Goal: Transaction & Acquisition: Subscribe to service/newsletter

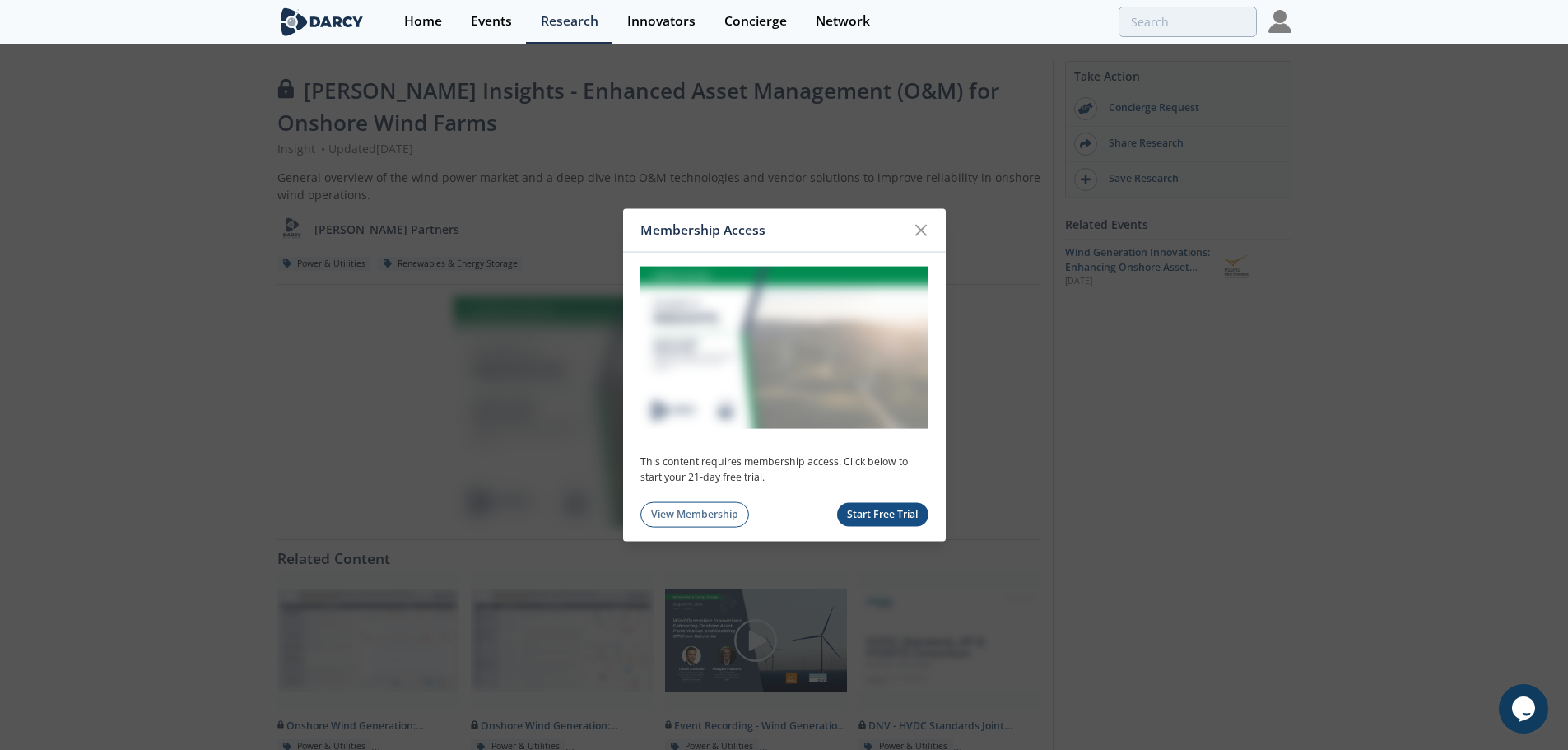
click at [710, 515] on link "View Membership" at bounding box center [695, 515] width 110 height 25
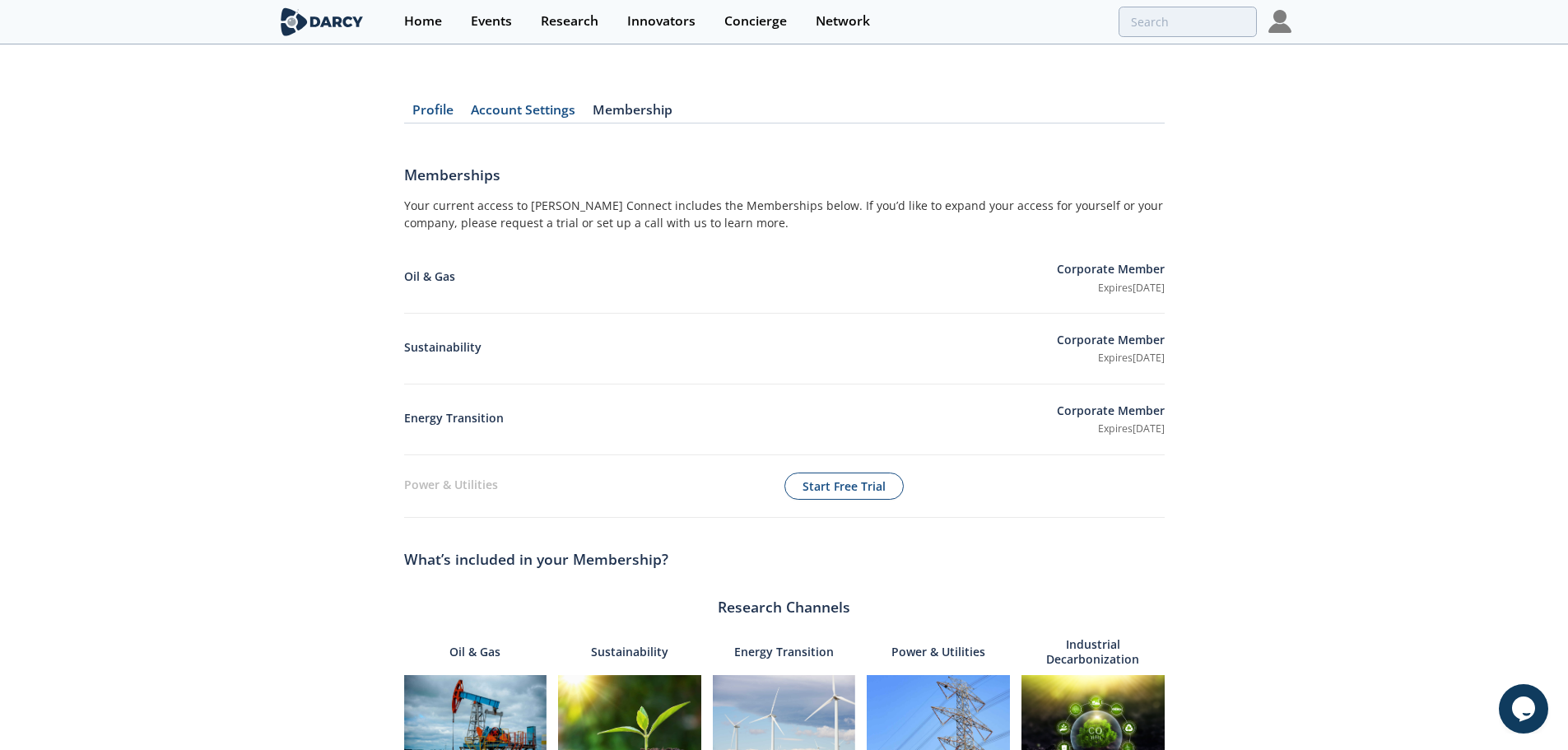
click at [1269, 28] on img at bounding box center [1279, 21] width 23 height 23
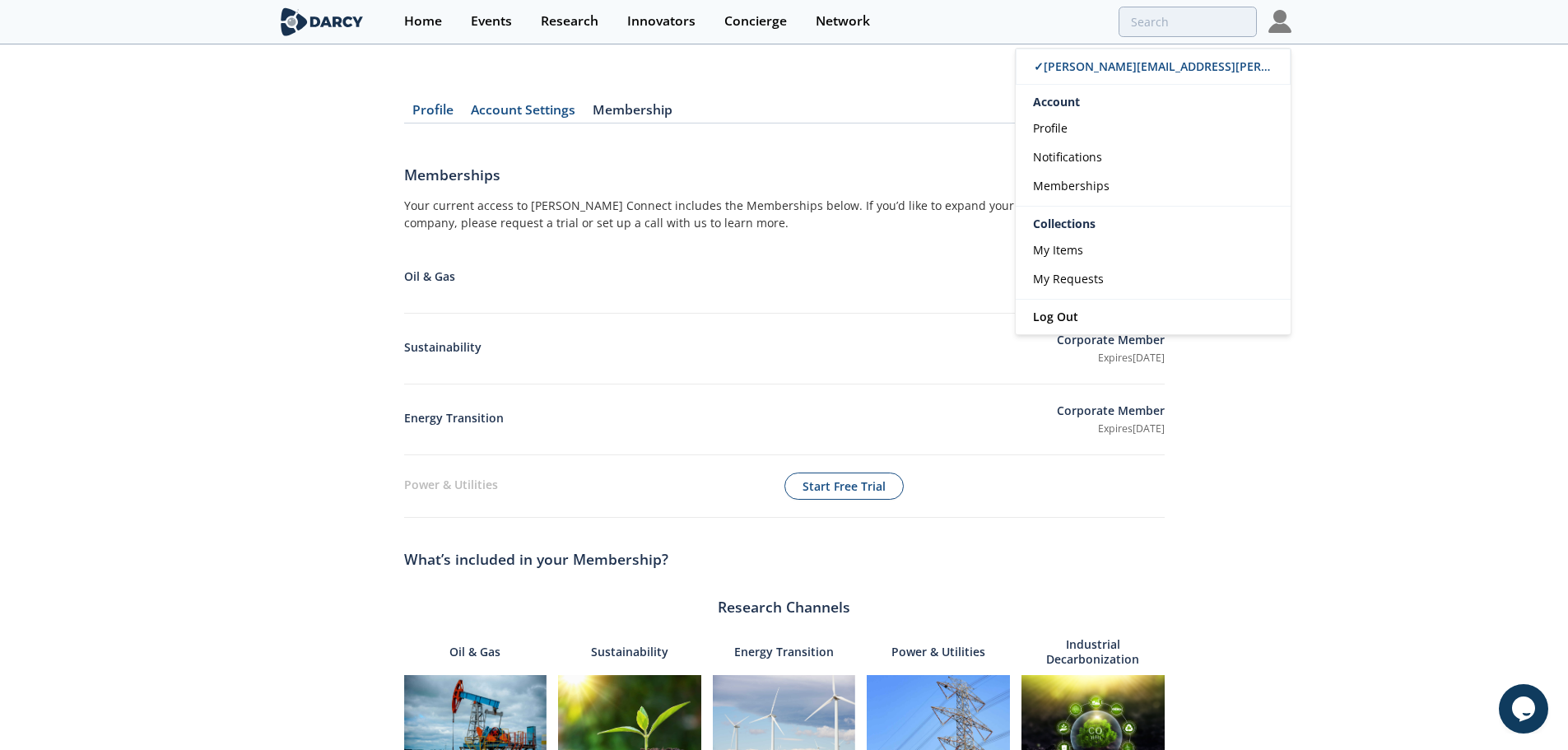
click at [815, 194] on h1 "Memberships" at bounding box center [784, 181] width 760 height 33
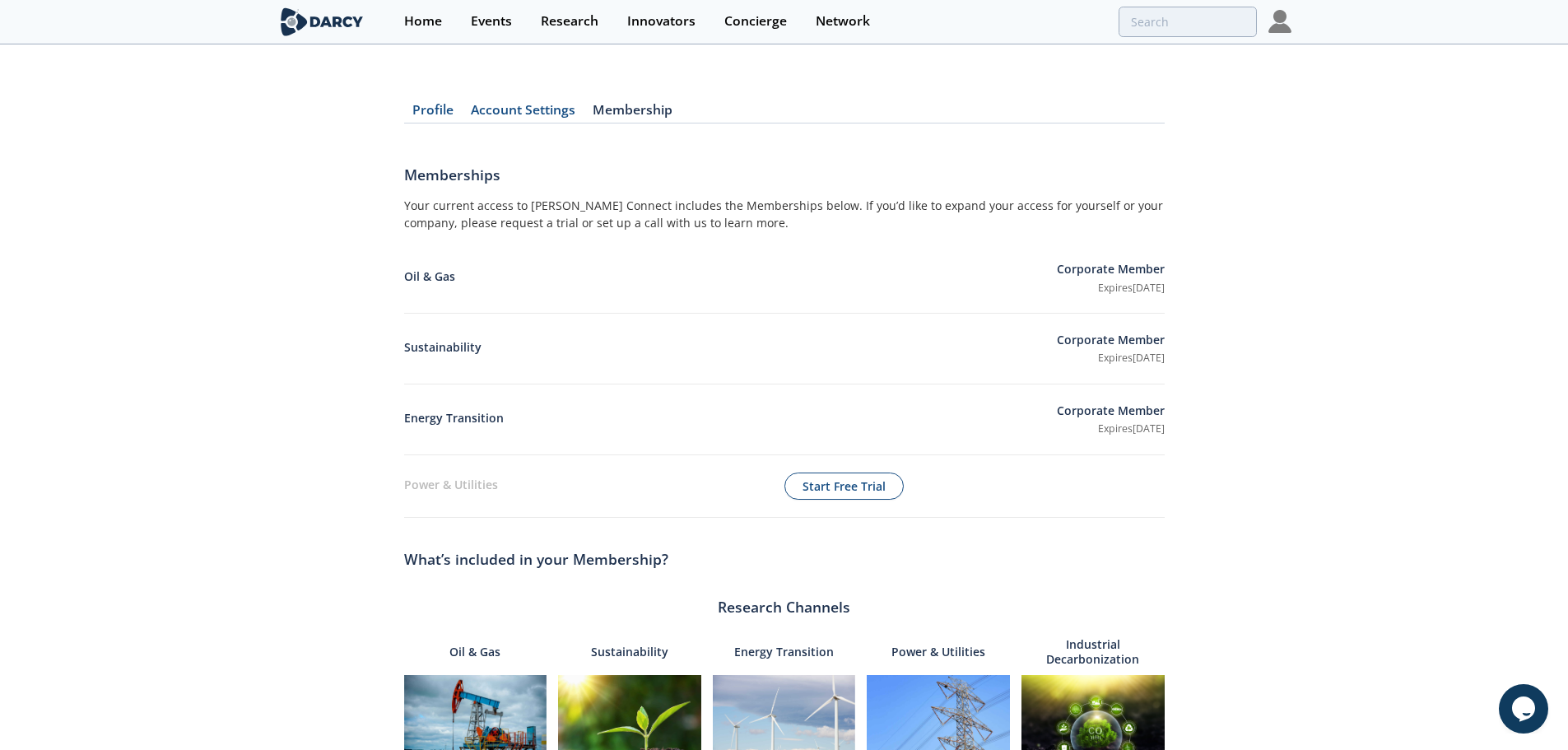
click at [816, 482] on button "Start Free Trial" at bounding box center [845, 487] width 120 height 28
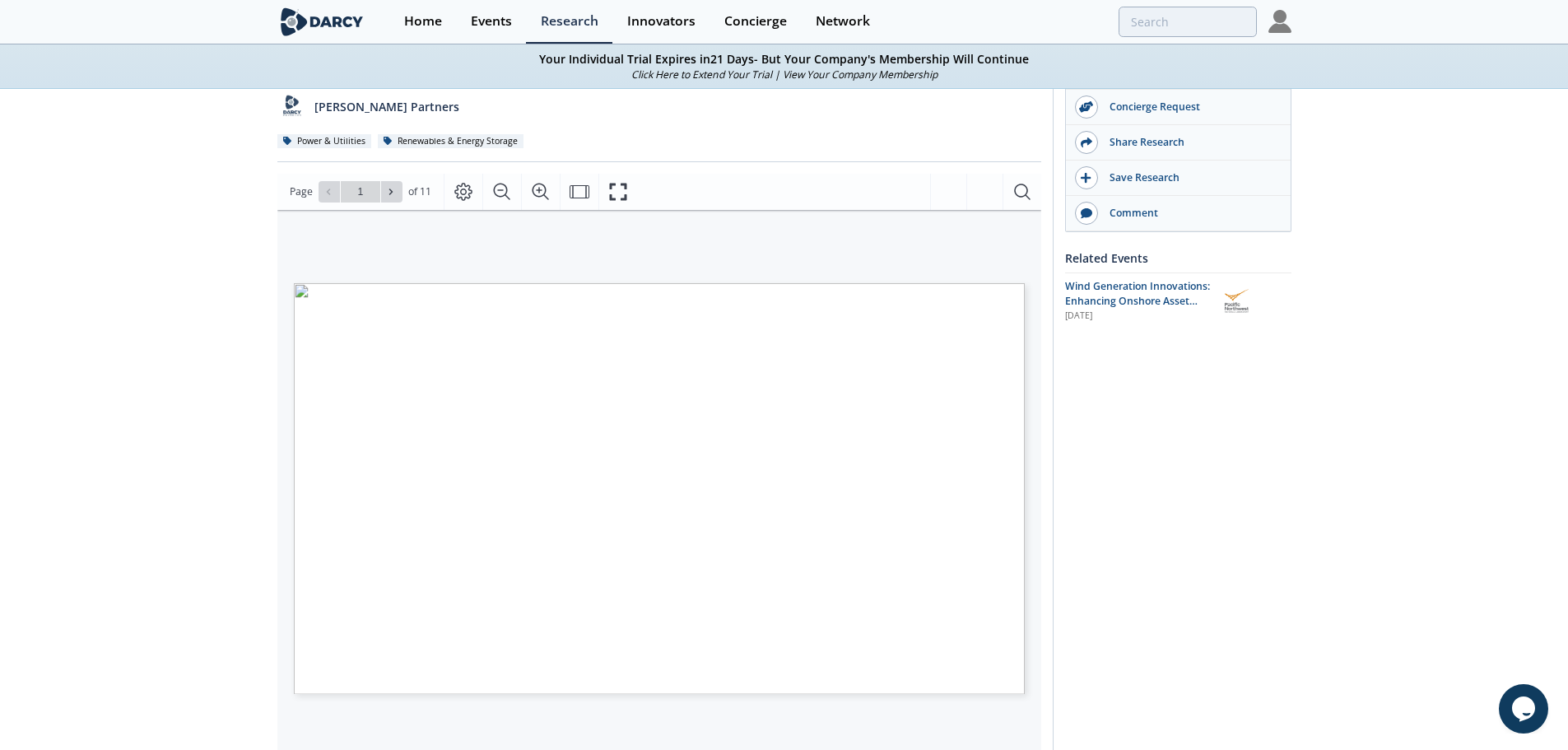
scroll to position [385, 0]
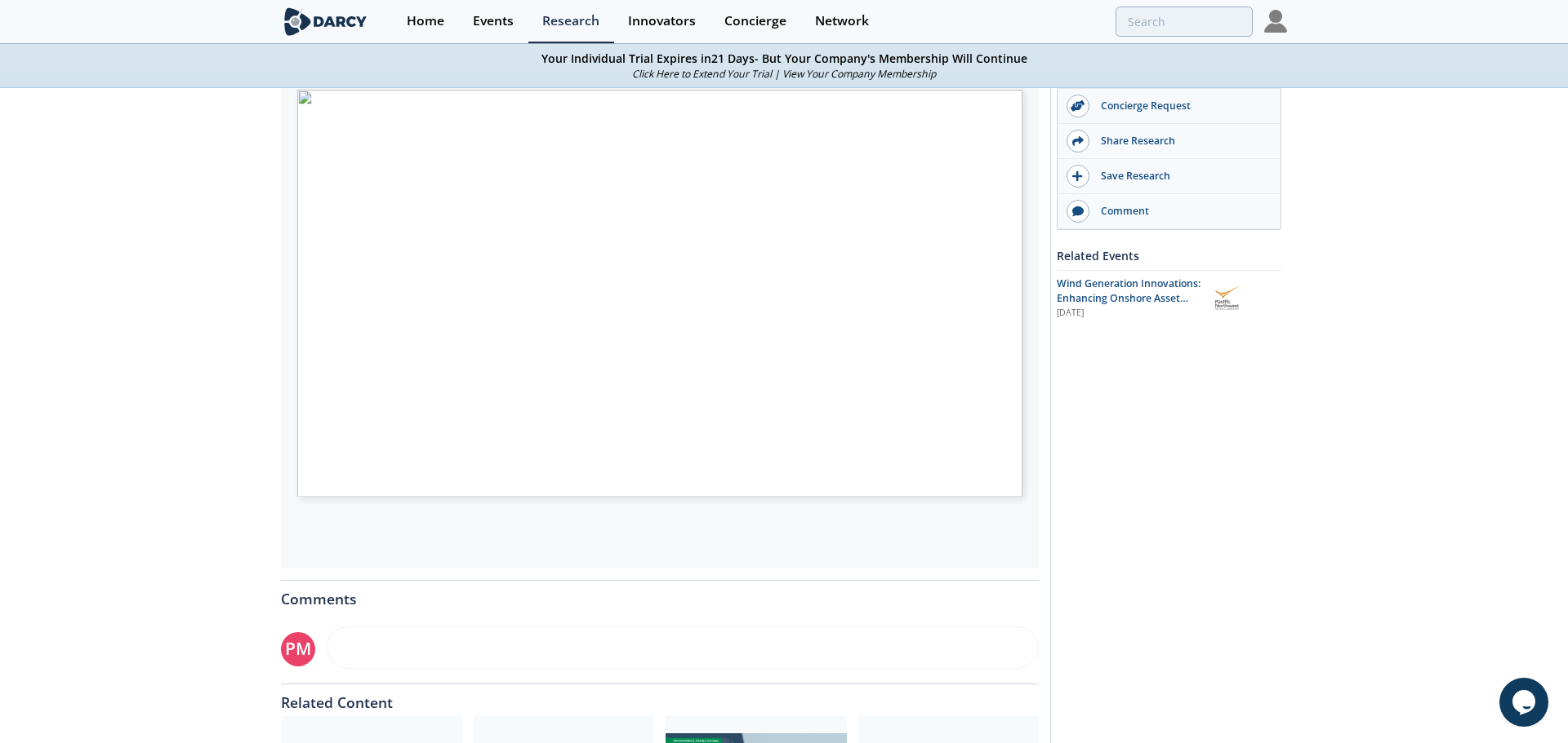
click at [596, 354] on span "Page 1" at bounding box center [1040, 452] width 1450 height 688
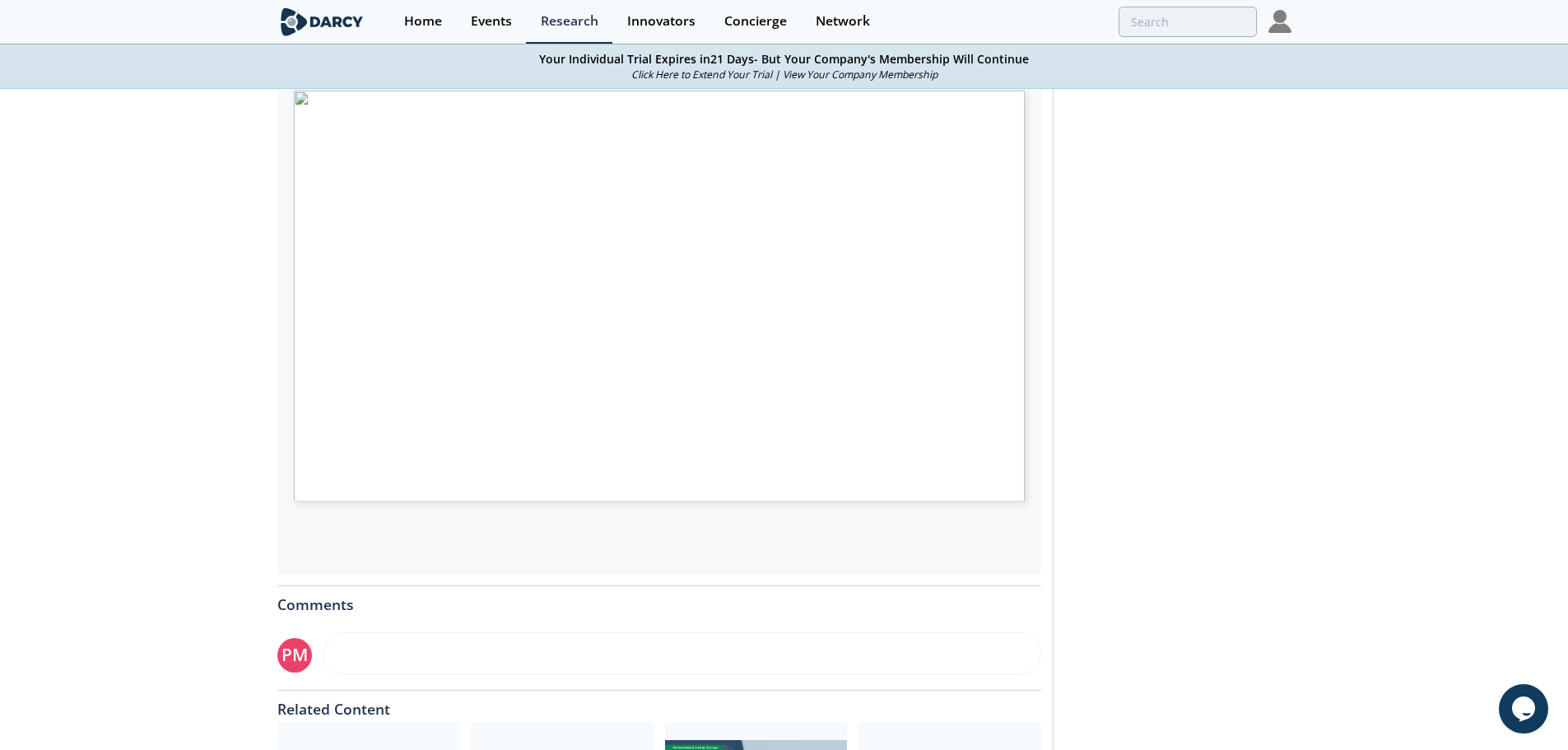
scroll to position [0, 0]
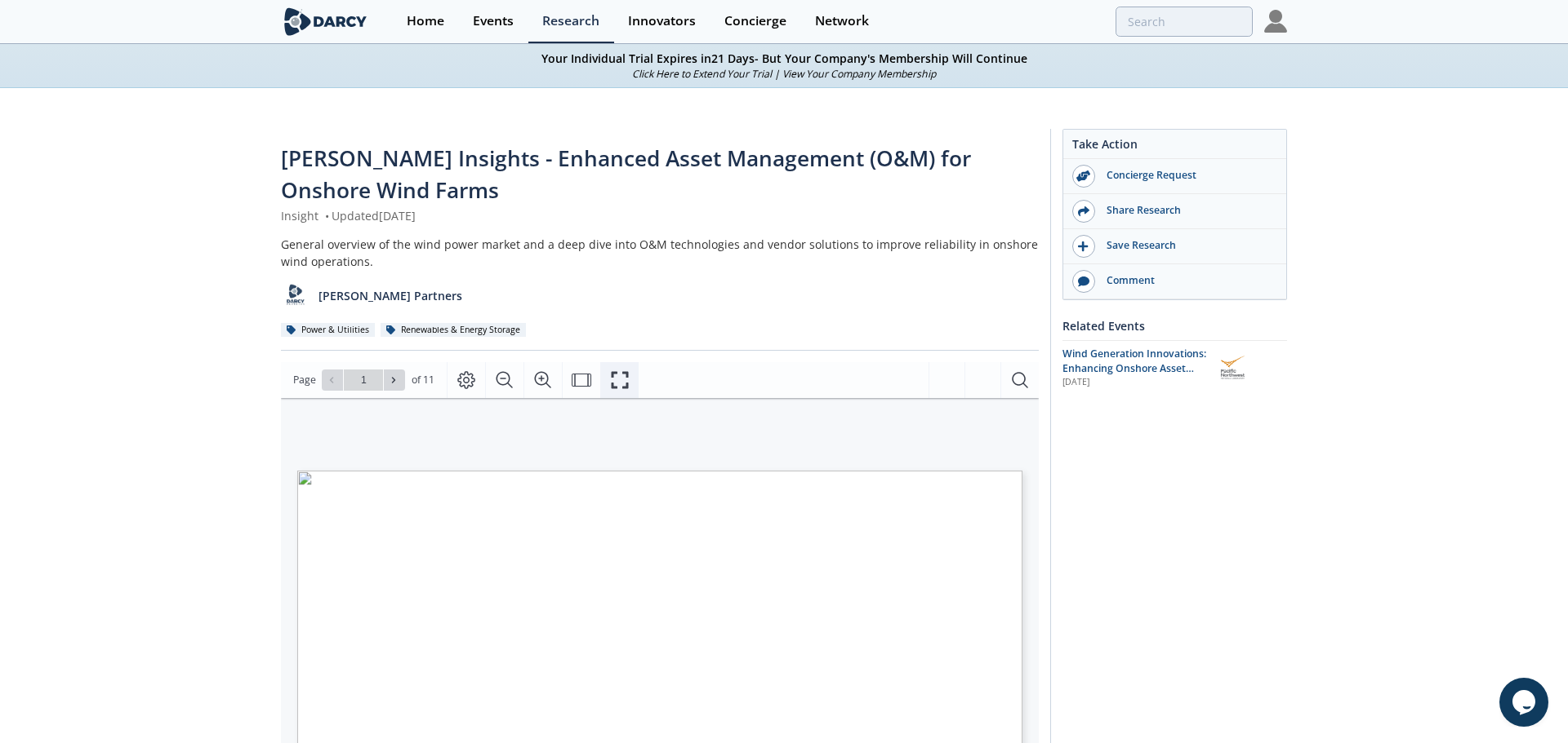
click at [617, 378] on icon "Fullscreen" at bounding box center [620, 380] width 20 height 20
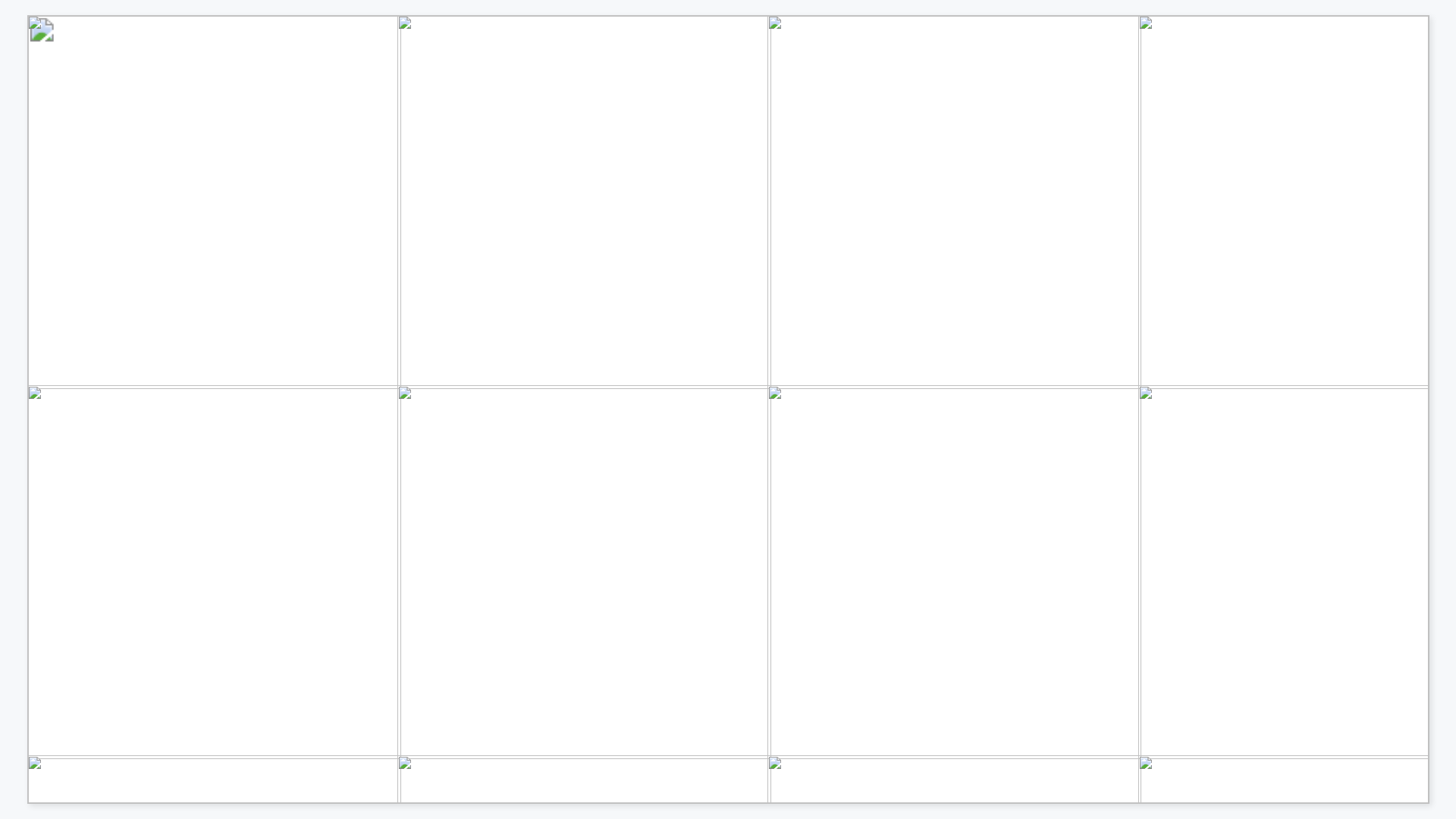
drag, startPoint x: 275, startPoint y: 439, endPoint x: 339, endPoint y: 482, distance: 77.1
click at [33, 29] on p "Sensors that detect and measure ice formation on blades or turbine surfaces in …" at bounding box center [33, 29] width 0 height 0
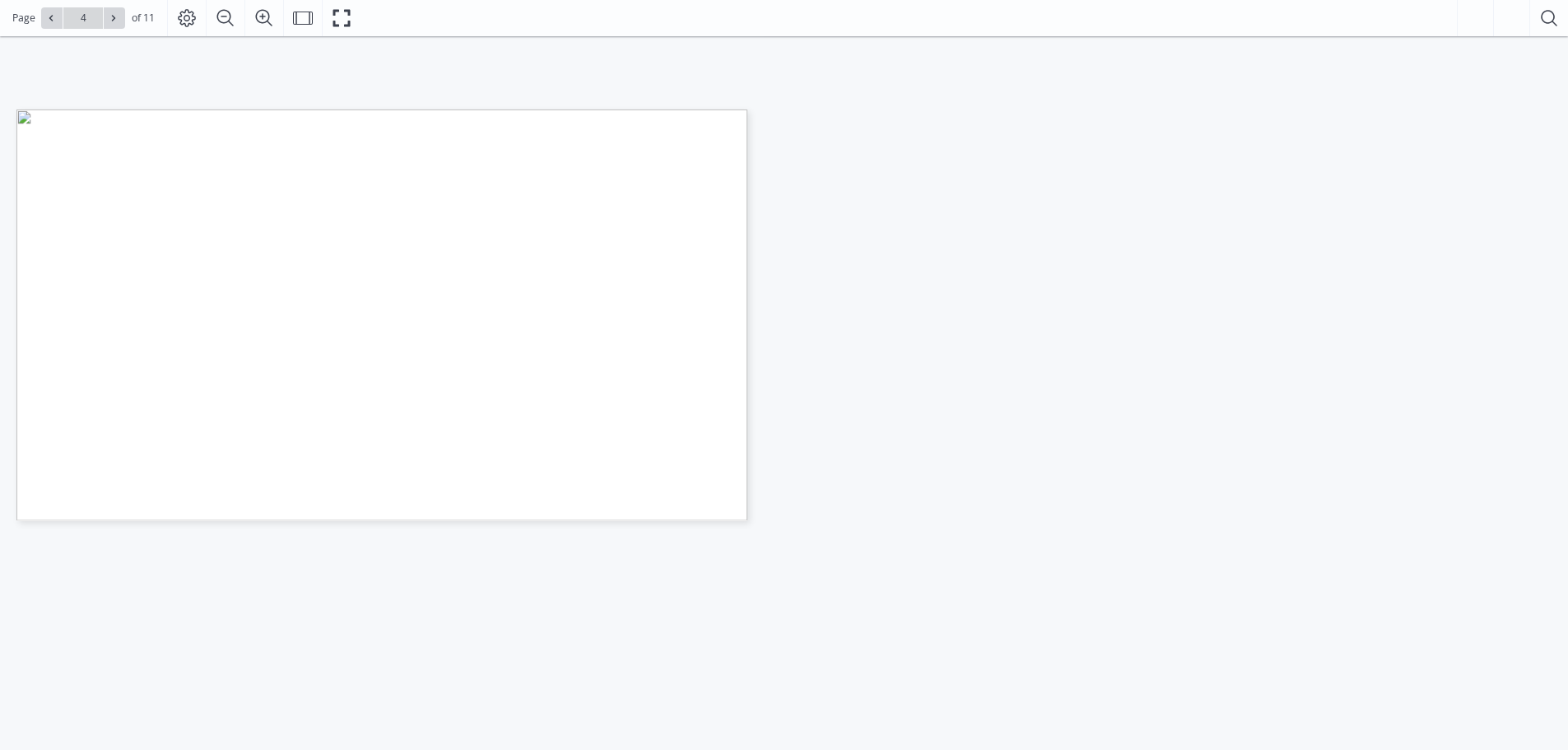
scroll to position [192, 0]
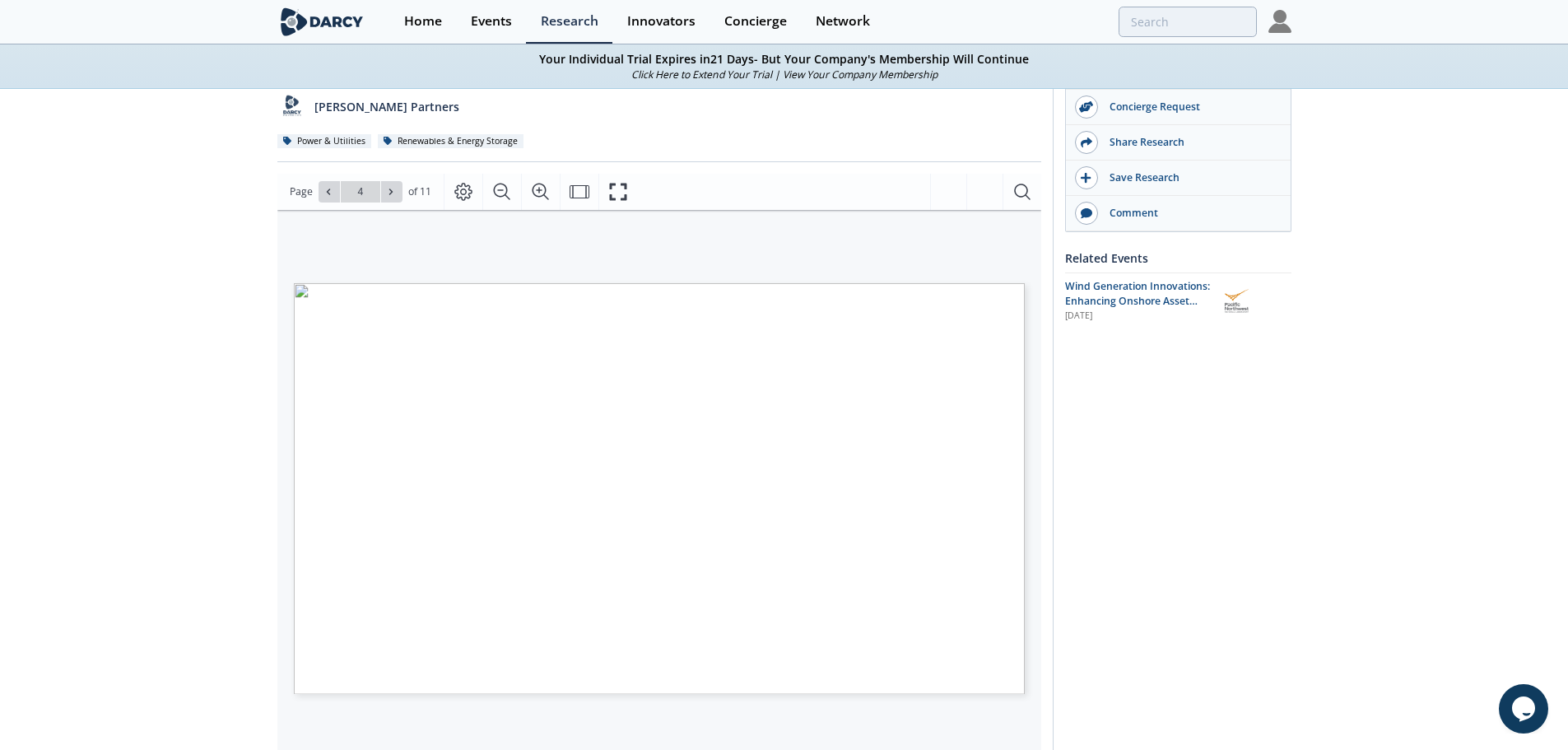
click at [848, 75] on link "View Your Company Membership" at bounding box center [860, 74] width 155 height 14
